Goal: Find specific page/section: Find specific page/section

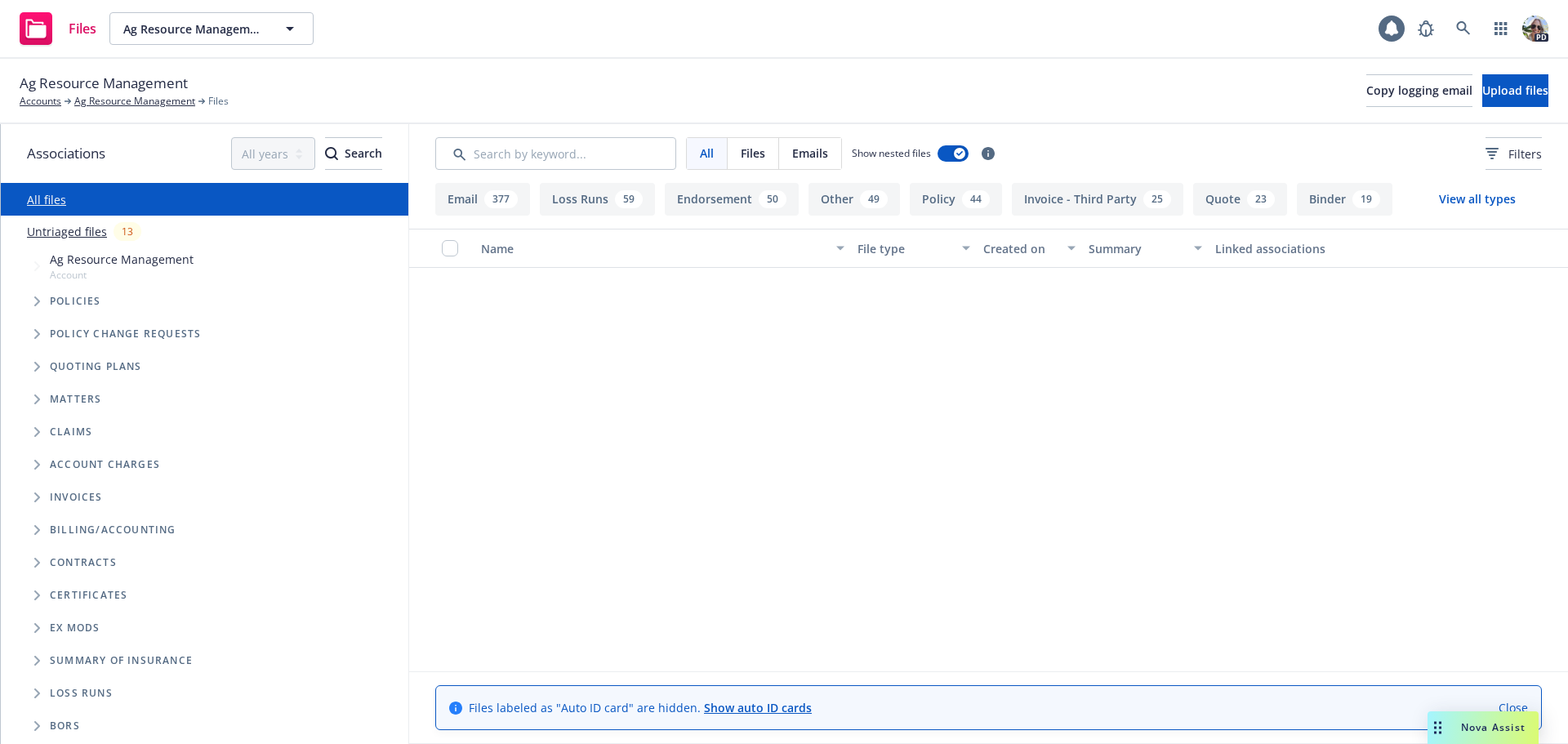
scroll to position [1879, 0]
